Goal: Task Accomplishment & Management: Use online tool/utility

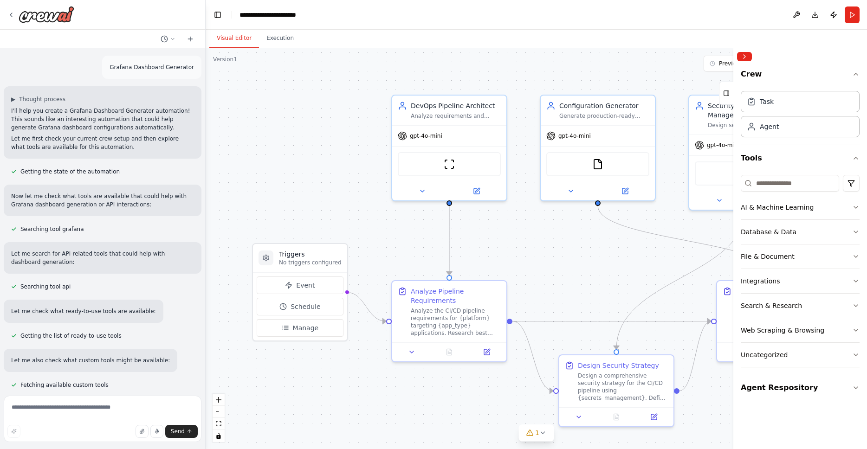
scroll to position [4178, 0]
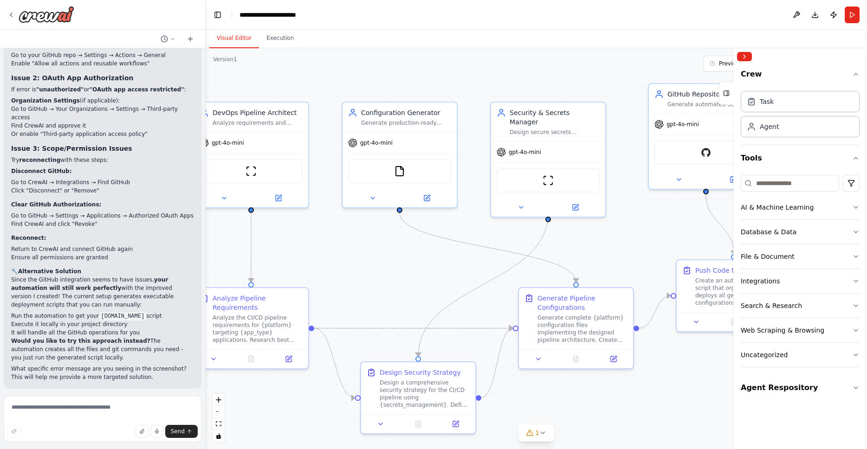
drag, startPoint x: 594, startPoint y: 70, endPoint x: 432, endPoint y: 76, distance: 163.0
click at [432, 76] on div ".deletable-edge-delete-btn { width: 20px; height: 20px; border: 0px solid #ffff…" at bounding box center [536, 248] width 661 height 401
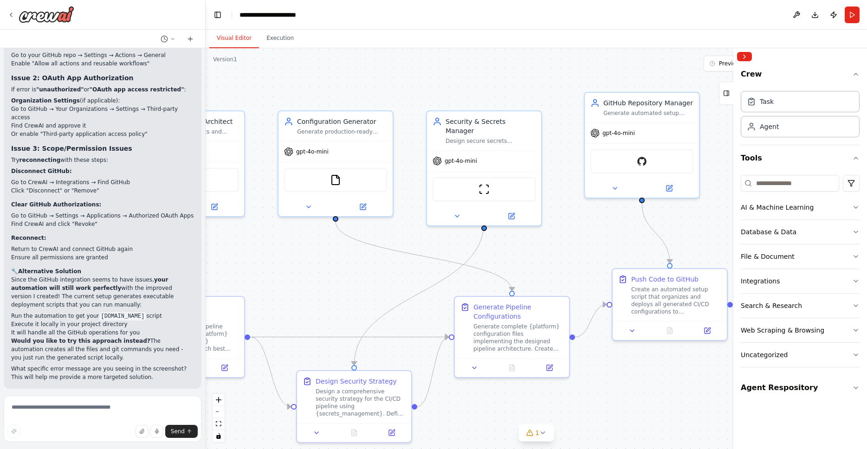
drag, startPoint x: 599, startPoint y: 73, endPoint x: 476, endPoint y: 80, distance: 123.2
click at [476, 80] on div ".deletable-edge-delete-btn { width: 20px; height: 20px; border: 0px solid #ffff…" at bounding box center [536, 248] width 661 height 401
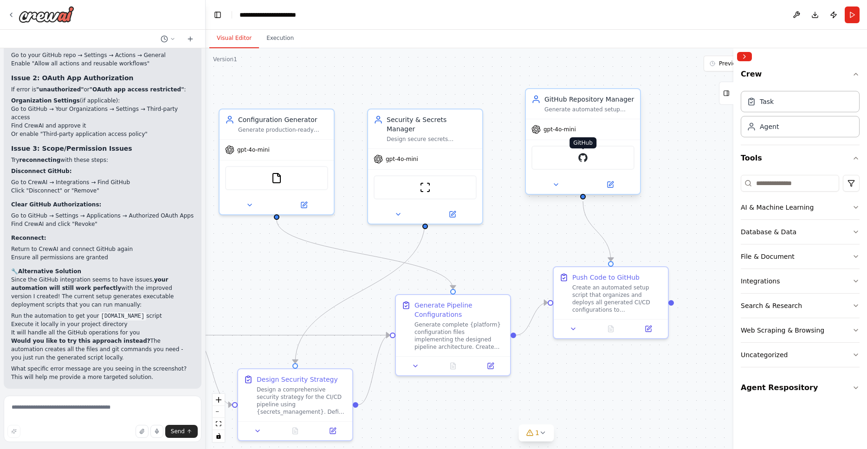
click at [579, 163] on img at bounding box center [582, 157] width 11 height 11
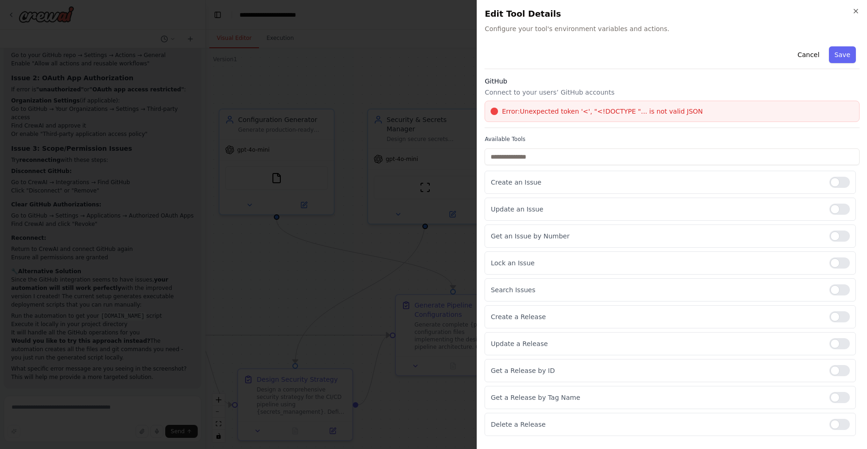
click at [671, 113] on span "Error: Unexpected token '<', "<!DOCTYPE "... is not valid JSON" at bounding box center [602, 111] width 201 height 9
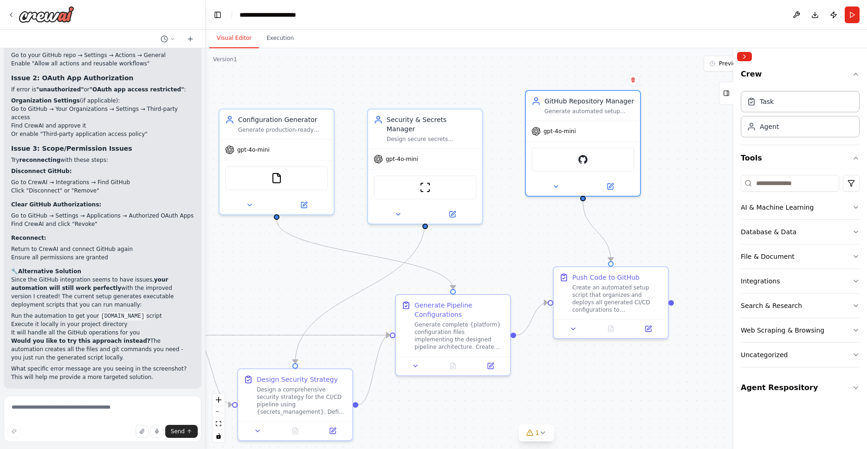
click at [667, 221] on div ".deletable-edge-delete-btn { width: 20px; height: 20px; border: 0px solid #ffff…" at bounding box center [536, 248] width 661 height 401
click at [581, 159] on img at bounding box center [582, 157] width 11 height 11
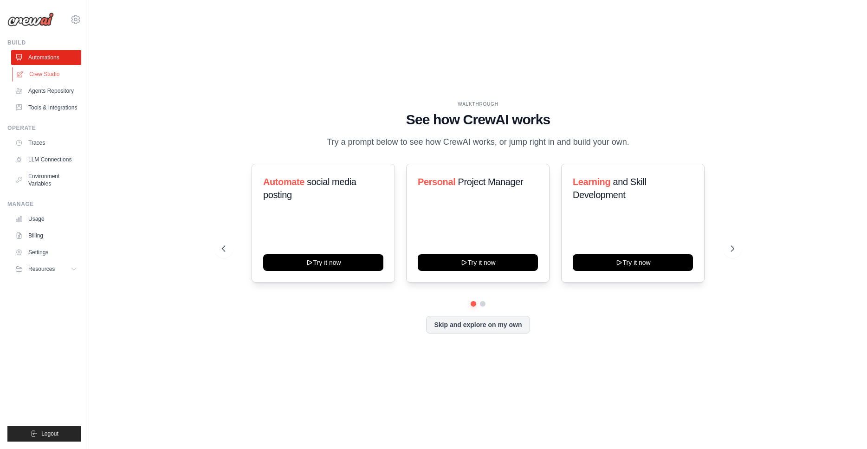
click at [43, 75] on link "Crew Studio" at bounding box center [47, 74] width 70 height 15
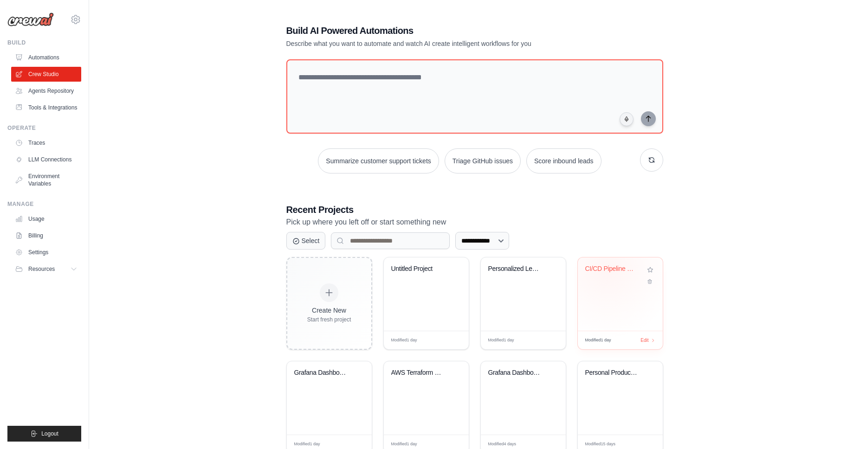
click at [607, 270] on div "CI/CD Pipeline Generator" at bounding box center [613, 269] width 56 height 8
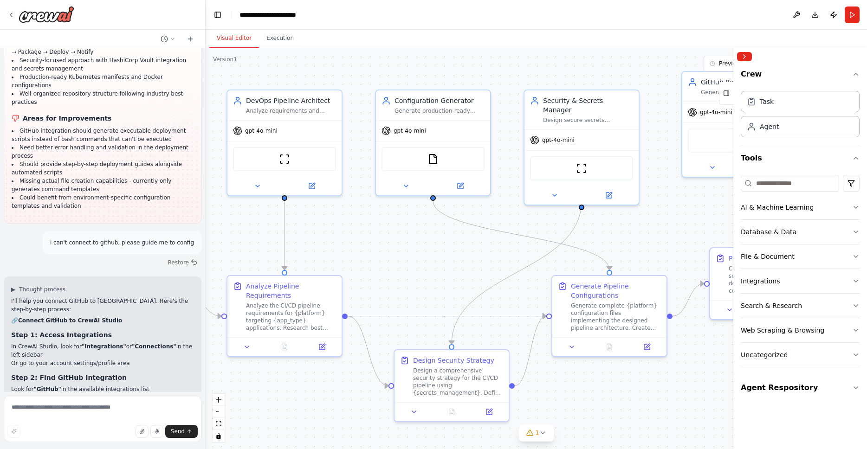
drag, startPoint x: 649, startPoint y: 245, endPoint x: 482, endPoint y: 239, distance: 167.2
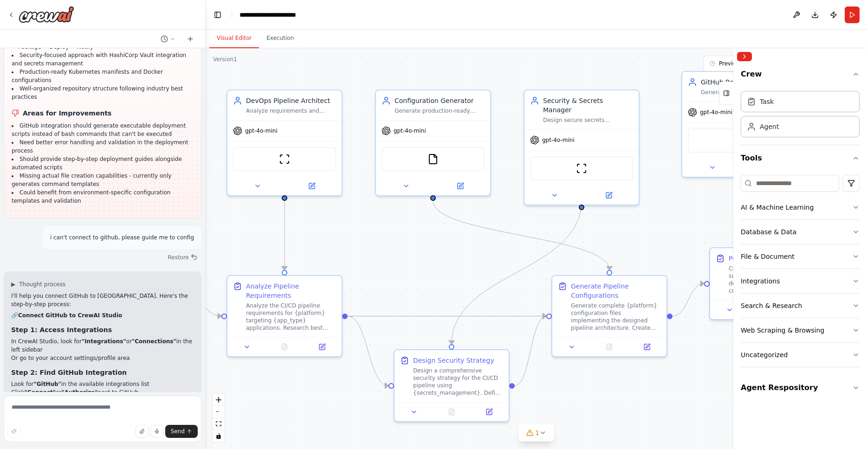
click at [482, 239] on div ".deletable-edge-delete-btn { width: 20px; height: 20px; border: 0px solid #ffff…" at bounding box center [536, 248] width 661 height 401
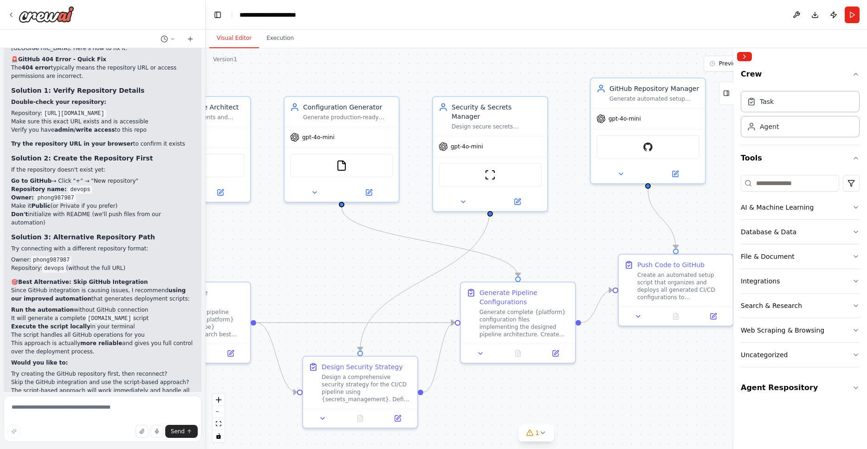
scroll to position [4627, 0]
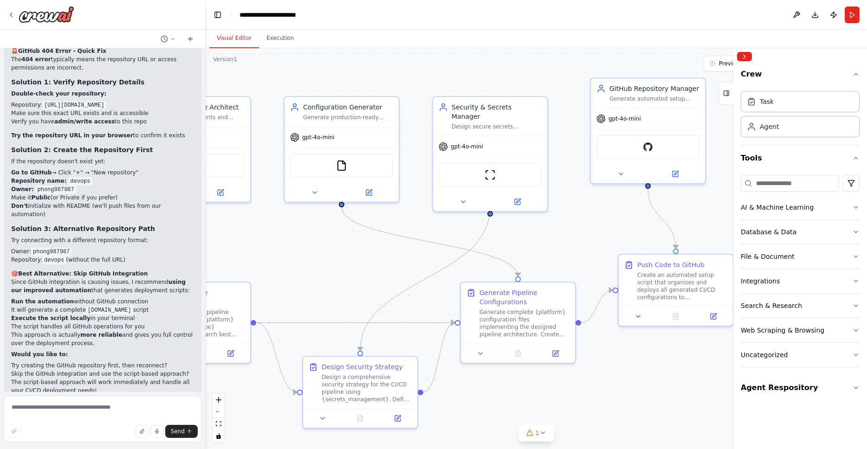
drag, startPoint x: 577, startPoint y: 226, endPoint x: 509, endPoint y: 226, distance: 67.8
click at [509, 226] on div ".deletable-edge-delete-btn { width: 20px; height: 20px; border: 0px solid #ffff…" at bounding box center [536, 248] width 661 height 401
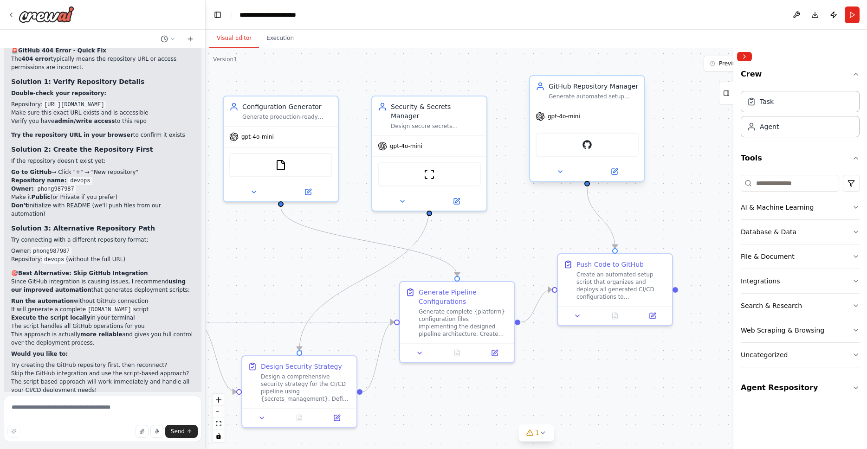
click at [598, 148] on div "GitHub" at bounding box center [586, 145] width 103 height 24
click at [586, 149] on img at bounding box center [586, 144] width 11 height 11
click at [588, 147] on img at bounding box center [586, 144] width 11 height 11
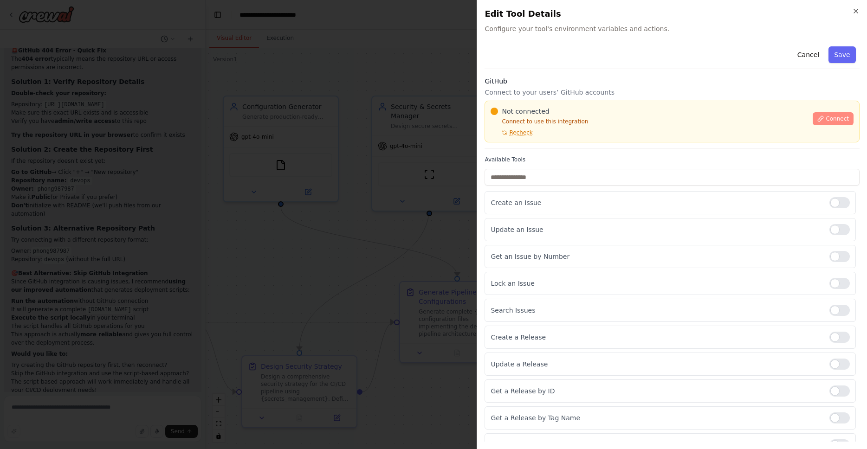
click at [833, 115] on span "Connect" at bounding box center [837, 118] width 23 height 7
click at [835, 119] on span "Connect" at bounding box center [837, 118] width 23 height 7
click at [839, 58] on button "Save" at bounding box center [842, 54] width 27 height 17
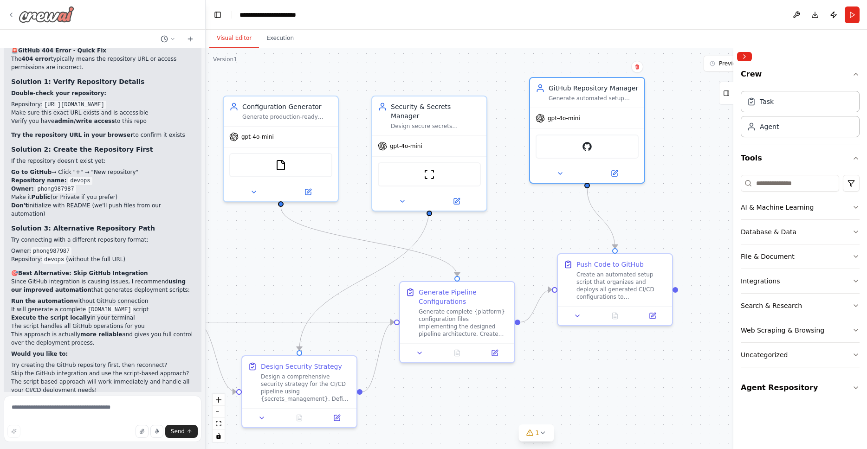
click at [45, 21] on img at bounding box center [47, 14] width 56 height 17
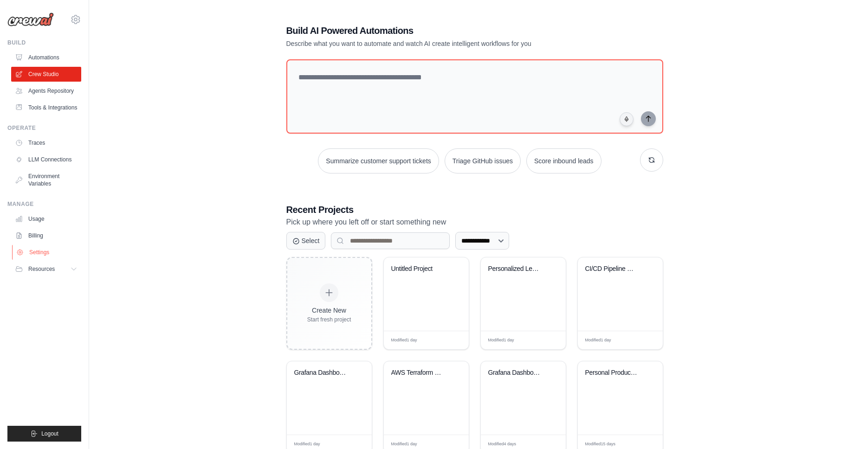
click at [31, 251] on link "Settings" at bounding box center [47, 252] width 70 height 15
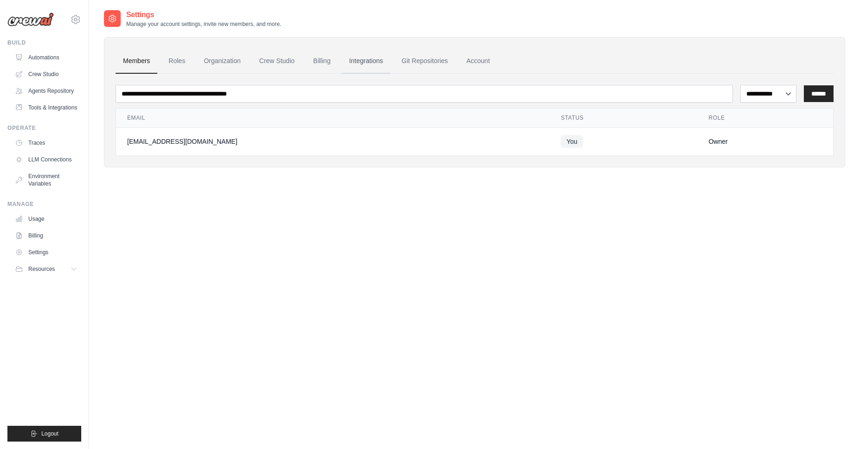
click at [374, 61] on link "Integrations" at bounding box center [366, 61] width 49 height 25
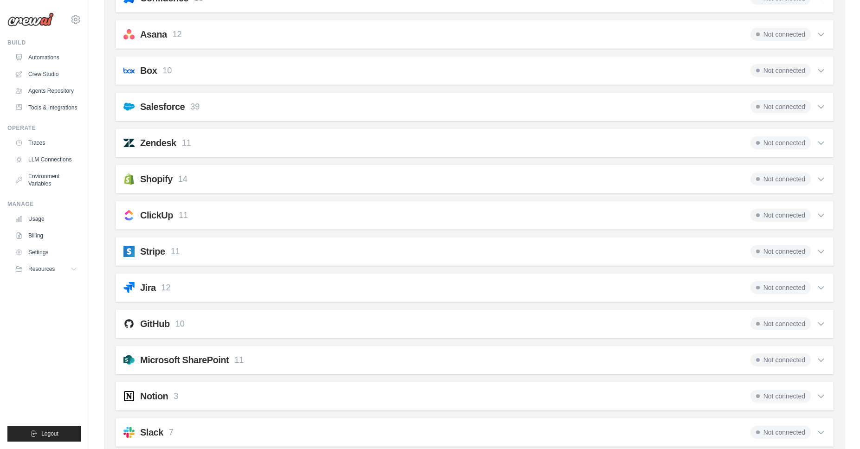
scroll to position [610, 0]
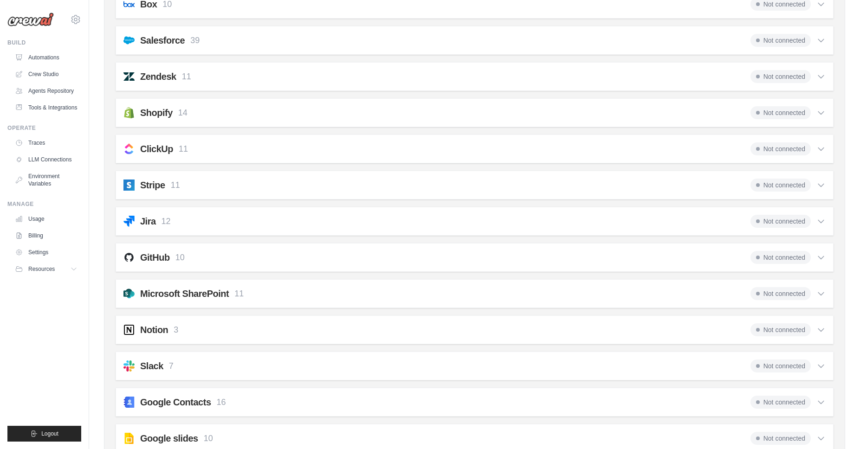
click at [151, 254] on h2 "GitHub" at bounding box center [155, 257] width 30 height 13
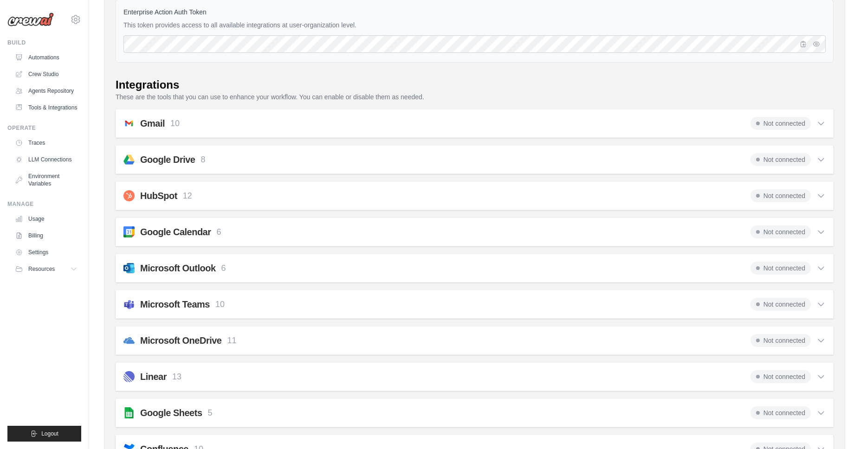
scroll to position [0, 0]
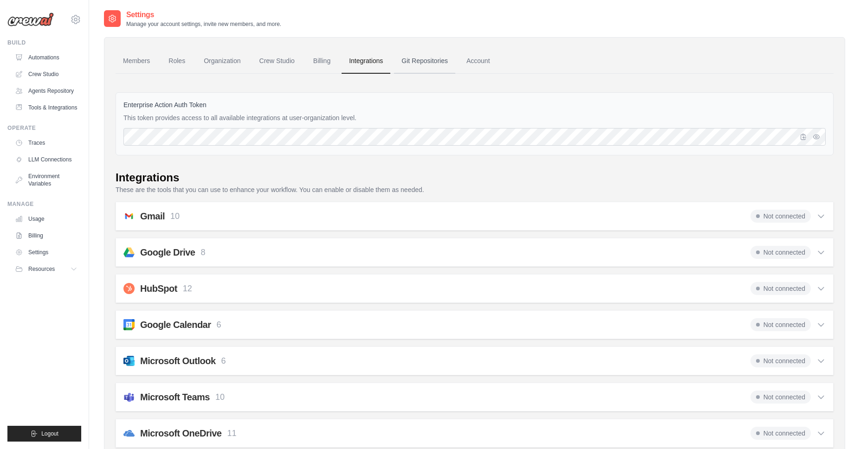
click at [419, 62] on link "Git Repositories" at bounding box center [424, 61] width 61 height 25
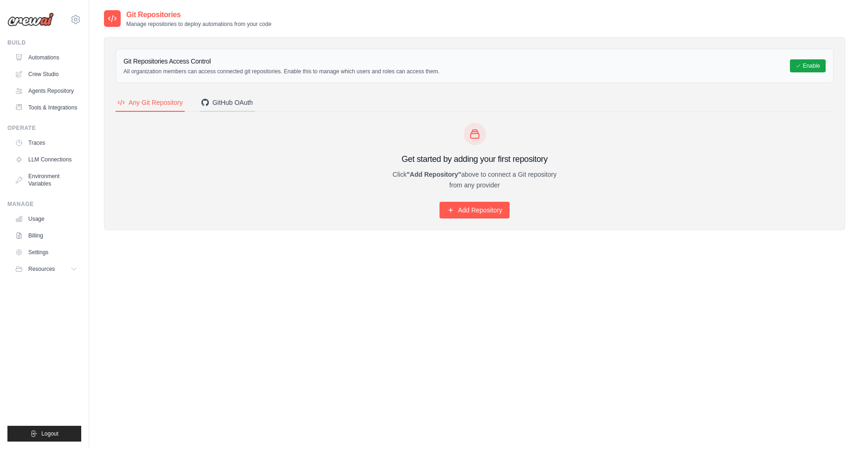
click at [226, 105] on div "GitHub OAuth" at bounding box center [227, 102] width 52 height 9
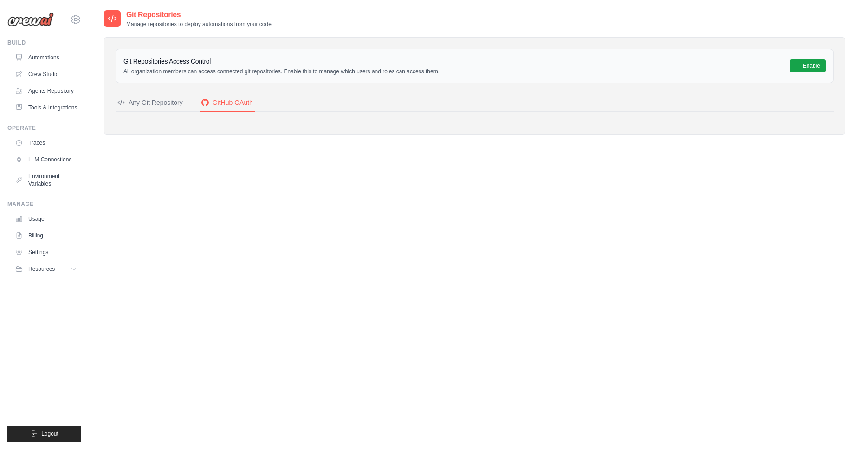
click at [138, 103] on div "Any Git Repository" at bounding box center [149, 102] width 65 height 9
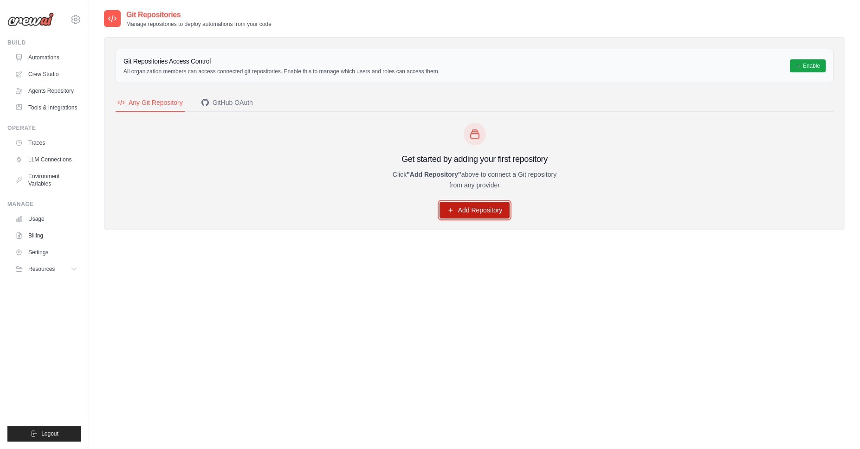
click at [488, 217] on link "Add Repository" at bounding box center [474, 210] width 71 height 17
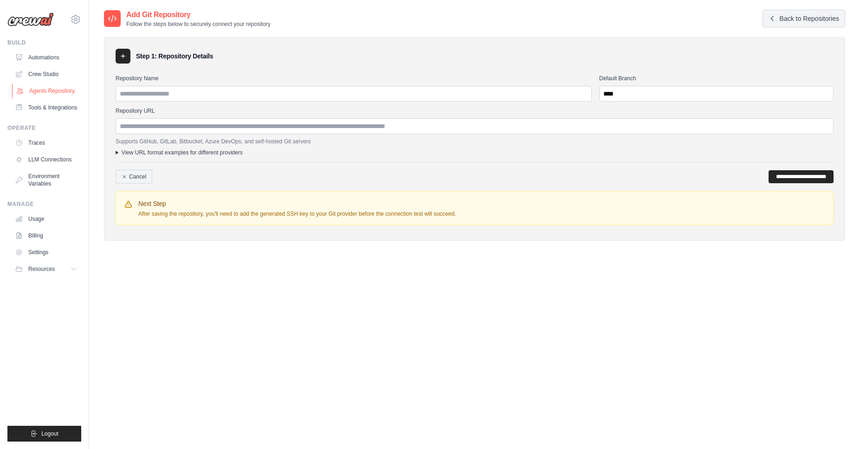
click at [49, 89] on link "Agents Repository" at bounding box center [47, 91] width 70 height 15
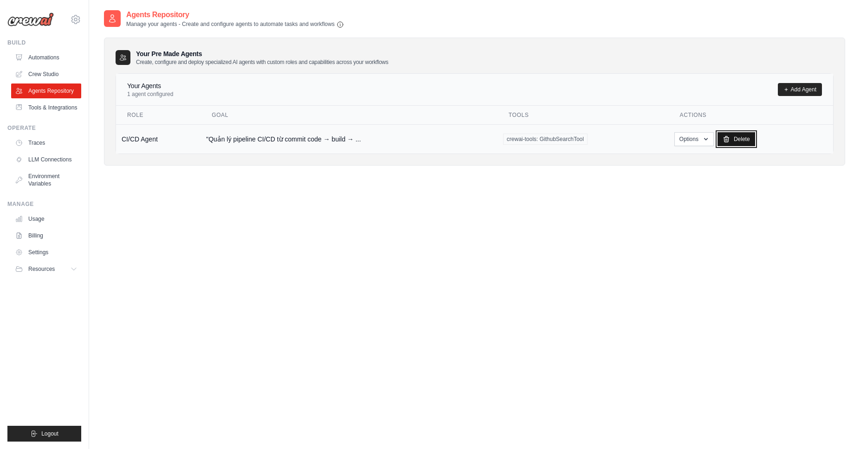
click at [746, 140] on link "Delete" at bounding box center [736, 139] width 38 height 14
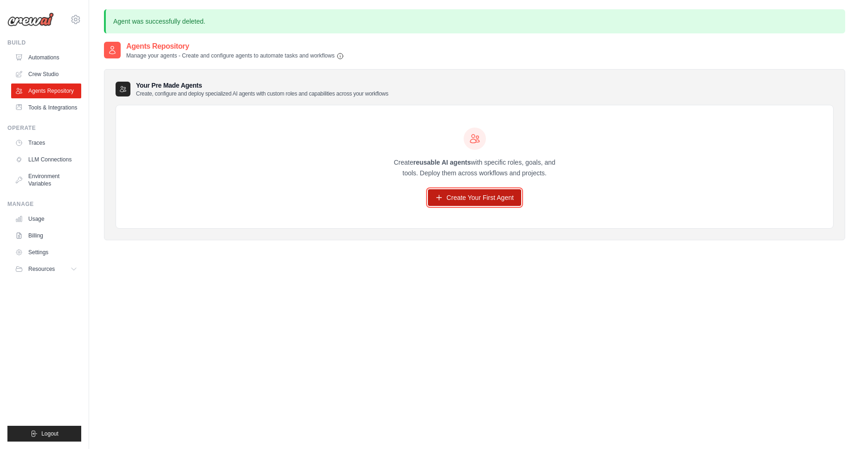
click at [492, 197] on link "Create Your First Agent" at bounding box center [474, 197] width 93 height 17
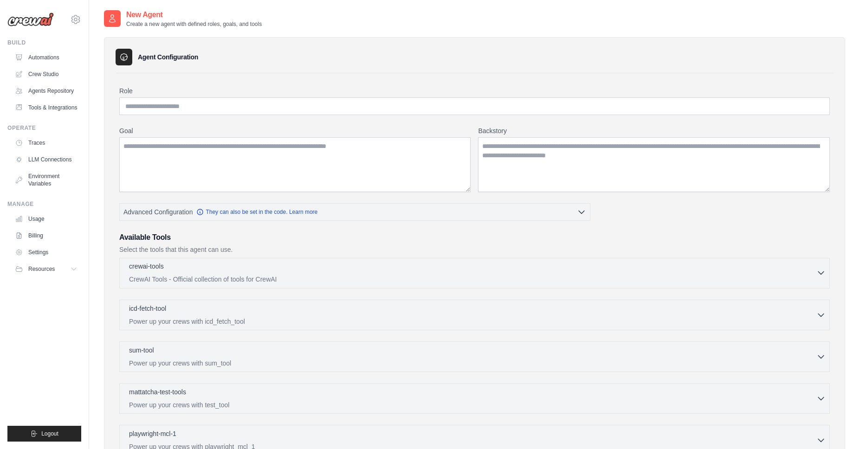
click at [157, 268] on p "crewai-tools" at bounding box center [146, 266] width 35 height 9
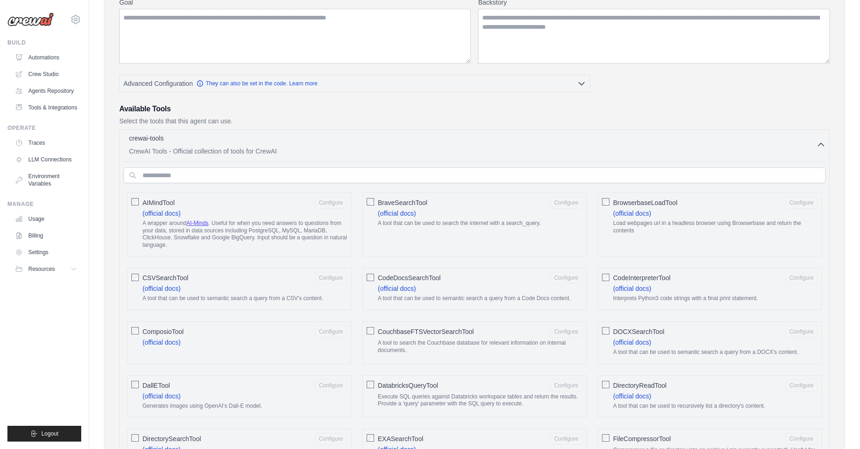
scroll to position [209, 0]
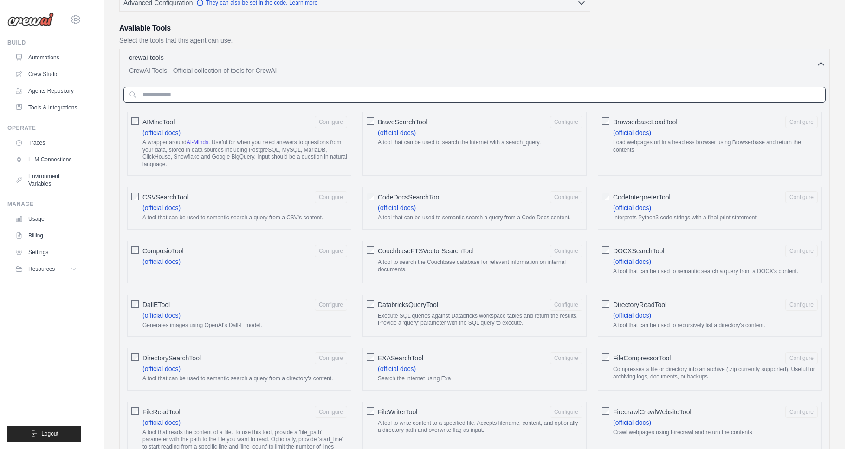
click at [213, 95] on input "text" at bounding box center [474, 95] width 702 height 16
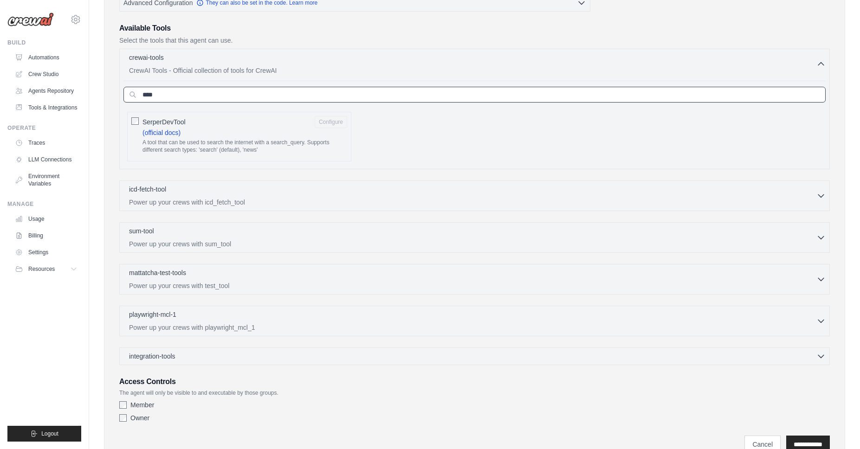
scroll to position [194, 0]
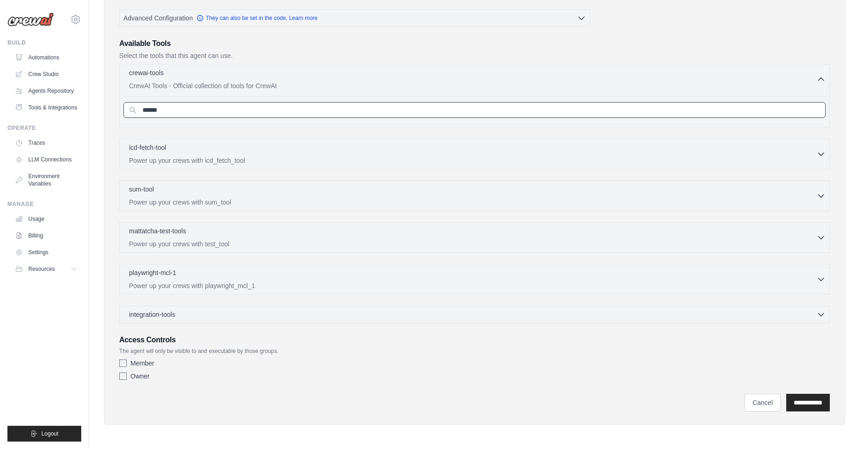
type input "******"
click at [786, 394] on input "**********" at bounding box center [808, 403] width 44 height 18
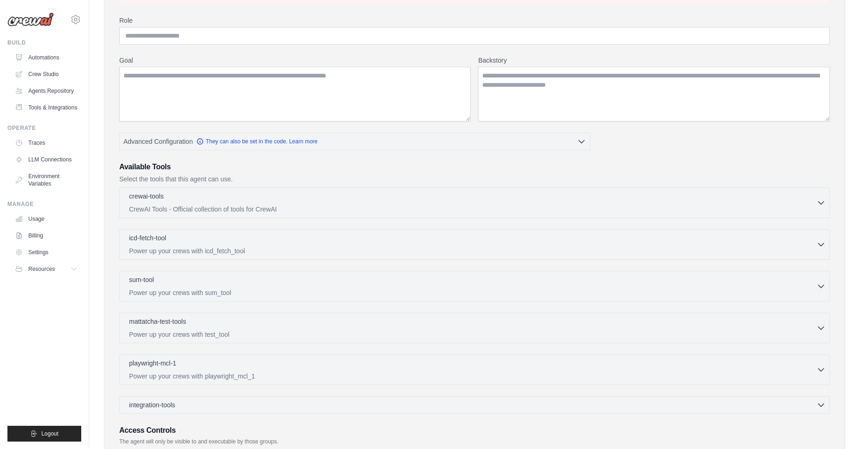
scroll to position [147, 0]
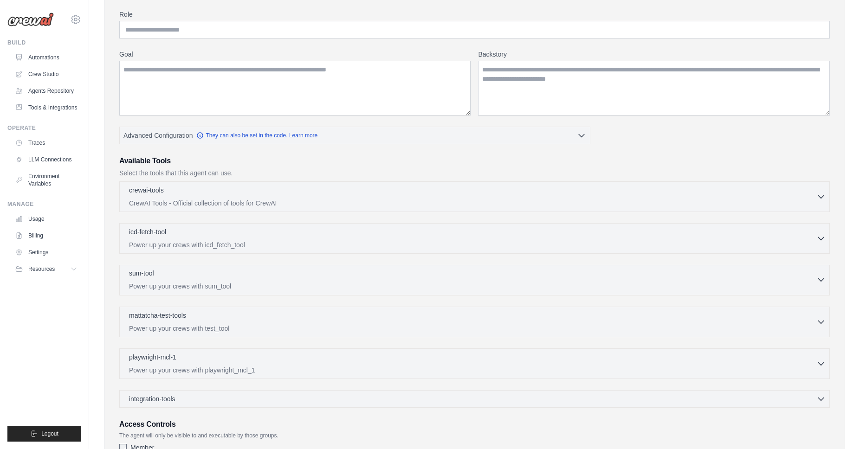
click at [240, 278] on div "sum-tool 0 selected" at bounding box center [472, 274] width 687 height 11
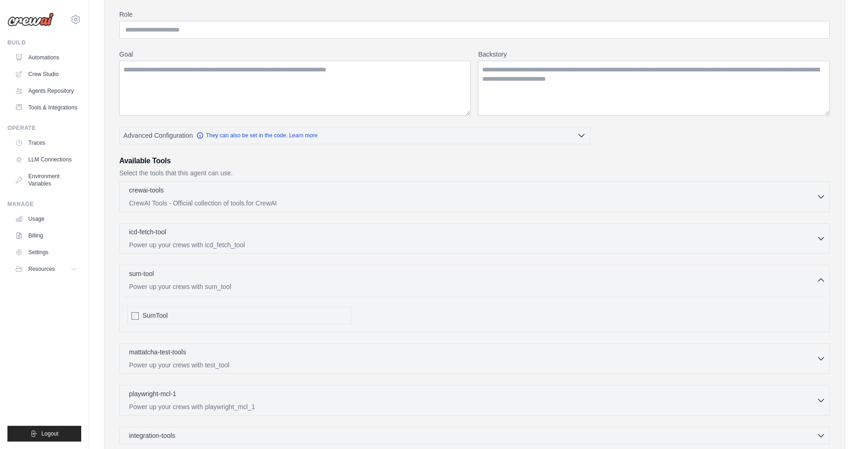
click at [235, 292] on div "sum-tool 0 selected Power up your crews with sum_tool SumTool" at bounding box center [474, 298] width 710 height 67
click at [173, 200] on p "CrewAI Tools - Official collection of tools for CrewAI" at bounding box center [472, 202] width 687 height 9
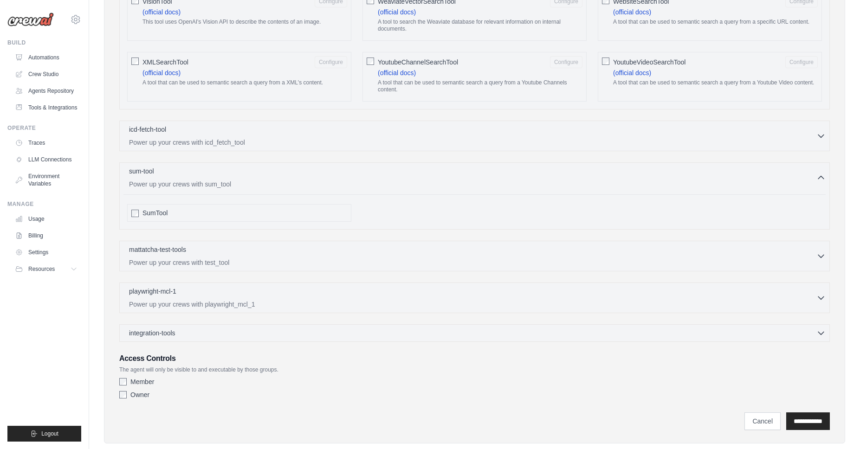
scroll to position [1658, 0]
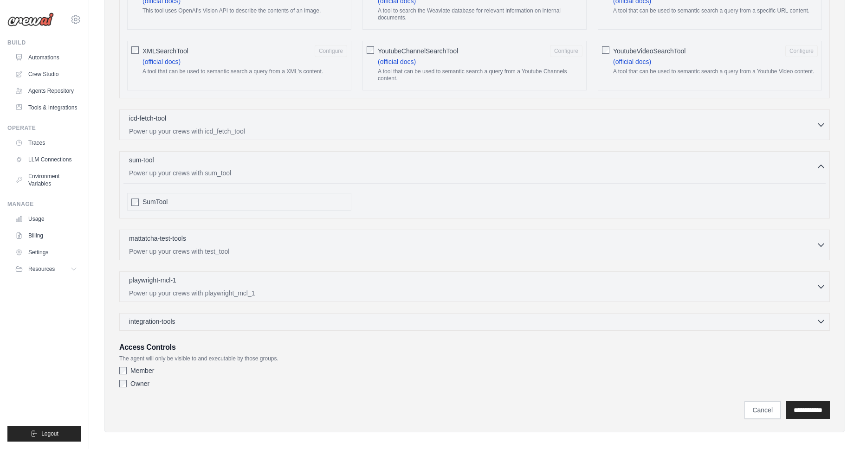
click at [155, 317] on span "integration-tools" at bounding box center [152, 321] width 46 height 9
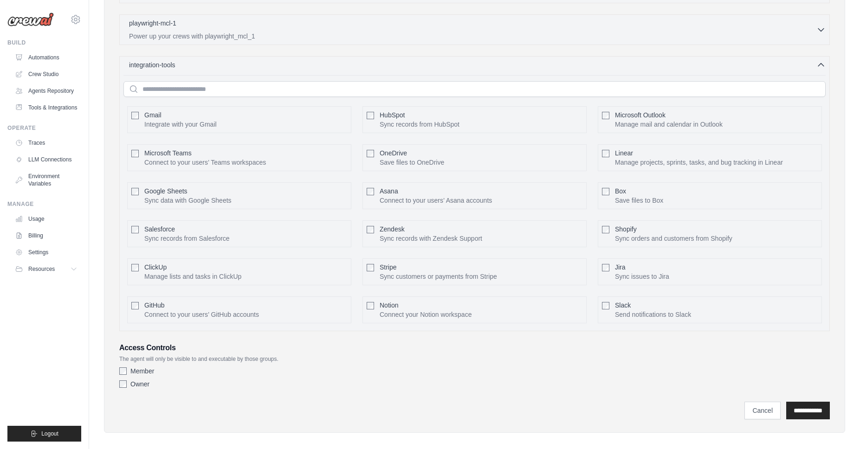
scroll to position [1915, 0]
click at [333, 303] on button "Configure" at bounding box center [331, 309] width 32 height 12
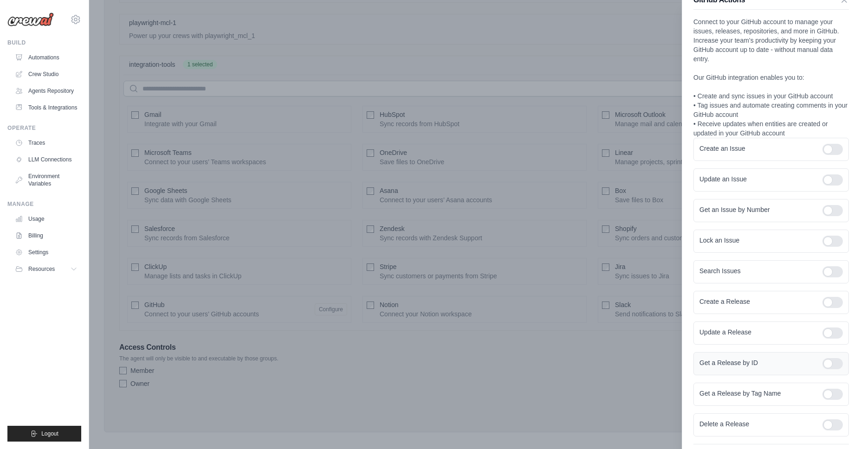
scroll to position [58, 0]
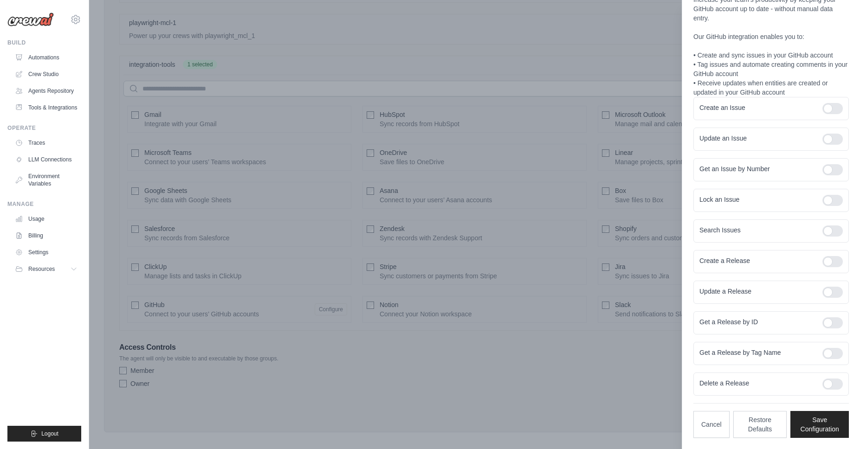
click at [555, 366] on div at bounding box center [430, 224] width 860 height 449
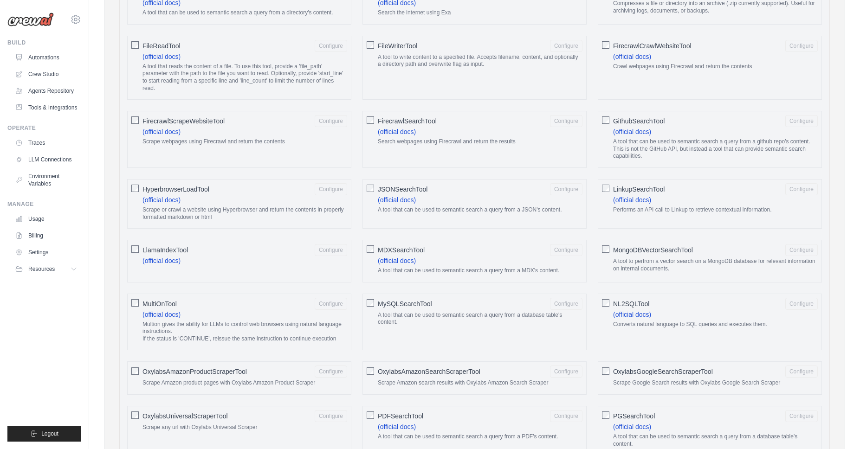
scroll to position [633, 0]
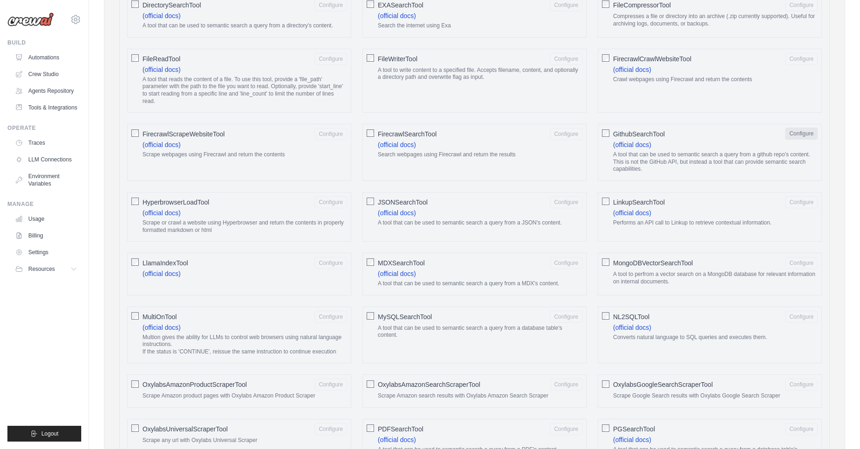
click at [801, 133] on button "Configure" at bounding box center [801, 134] width 32 height 12
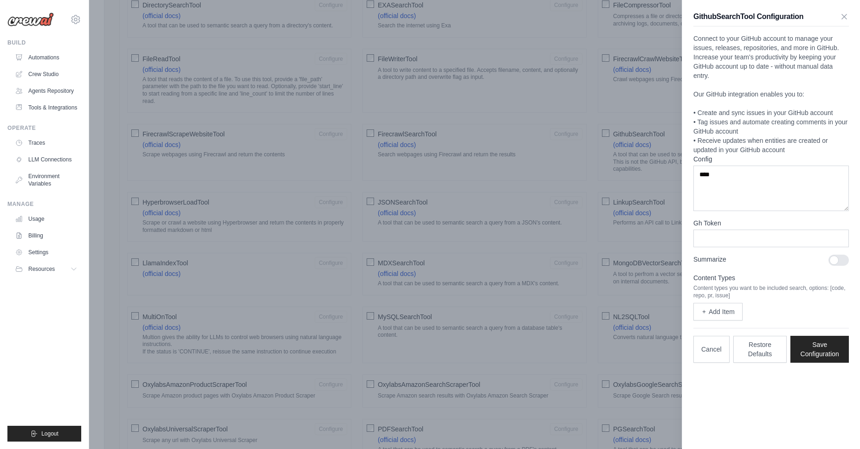
scroll to position [0, 0]
click at [846, 264] on div at bounding box center [838, 260] width 20 height 11
click at [839, 260] on div at bounding box center [838, 260] width 20 height 11
click at [710, 349] on button "Cancel" at bounding box center [711, 348] width 36 height 27
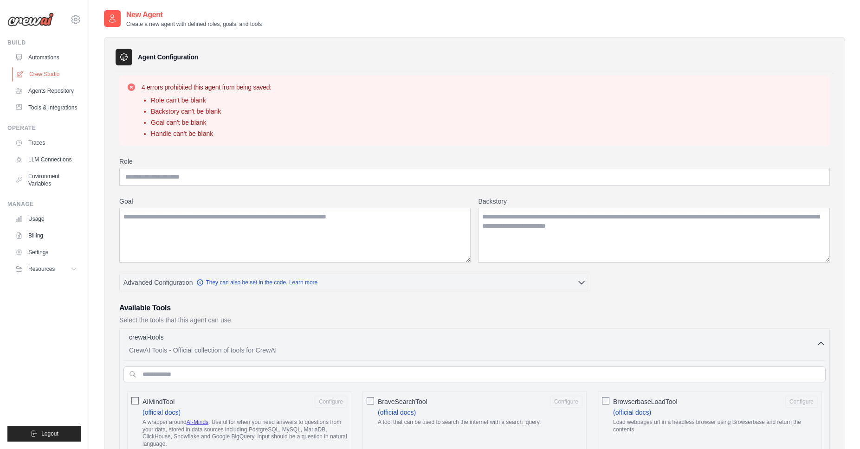
click at [48, 71] on link "Crew Studio" at bounding box center [47, 74] width 70 height 15
